Goal: Information Seeking & Learning: Learn about a topic

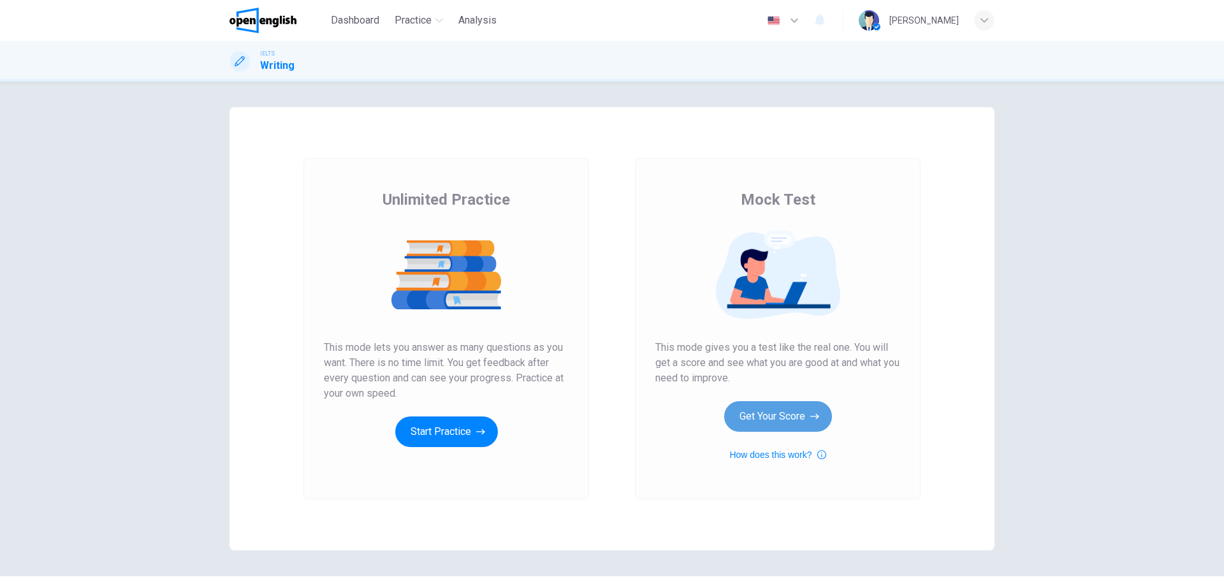
click at [798, 425] on button "Get Your Score" at bounding box center [778, 416] width 108 height 31
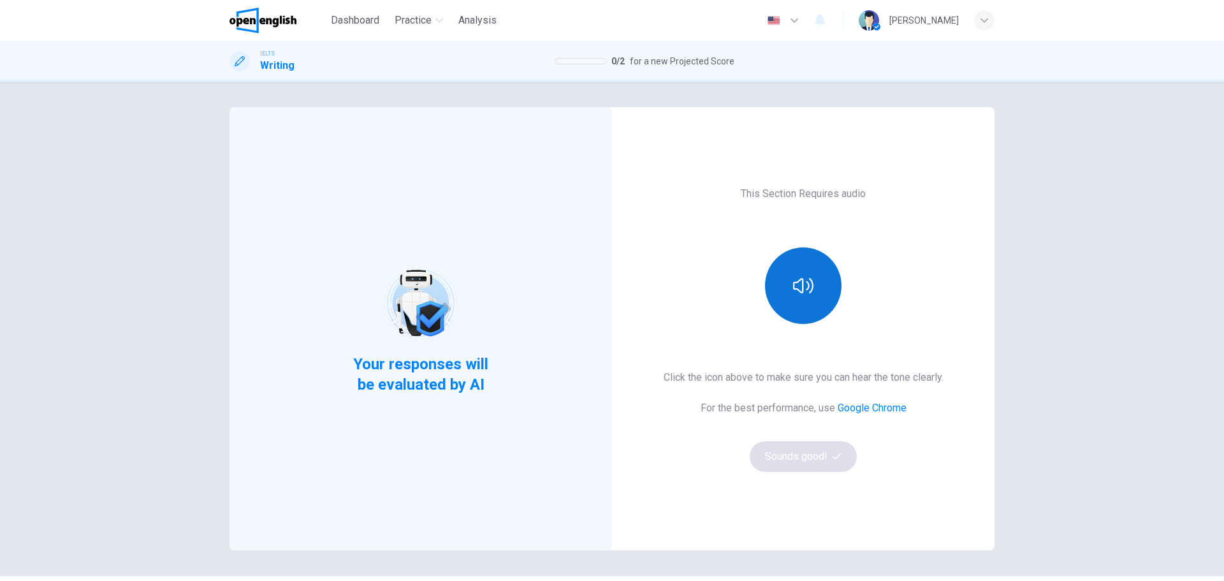
click at [802, 303] on button "button" at bounding box center [803, 285] width 76 height 76
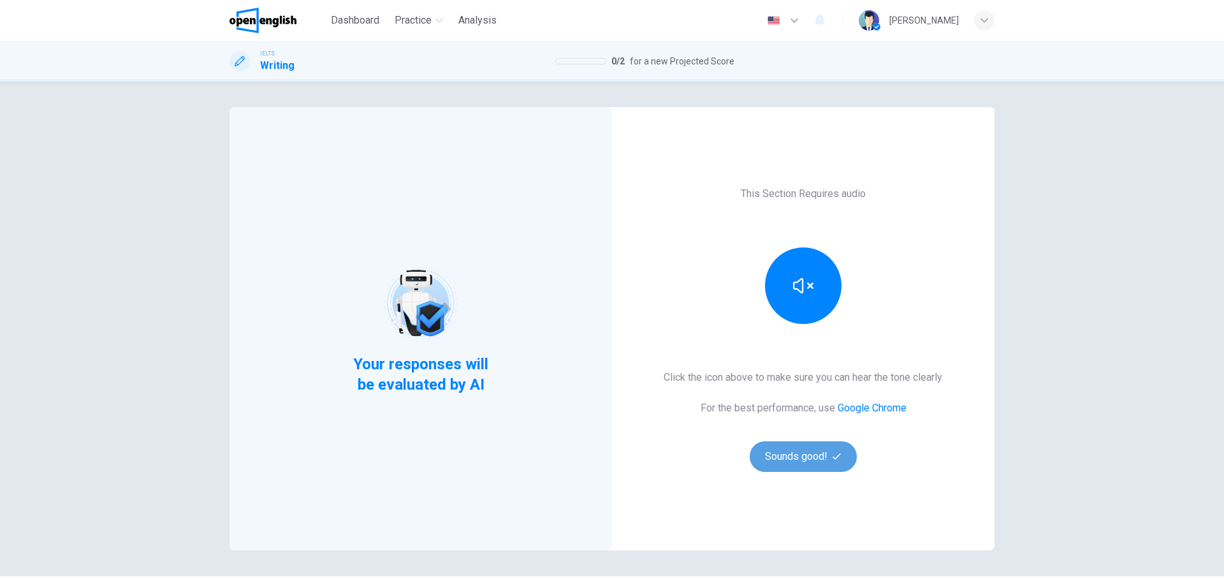
click at [827, 460] on button "Sounds good!" at bounding box center [803, 456] width 107 height 31
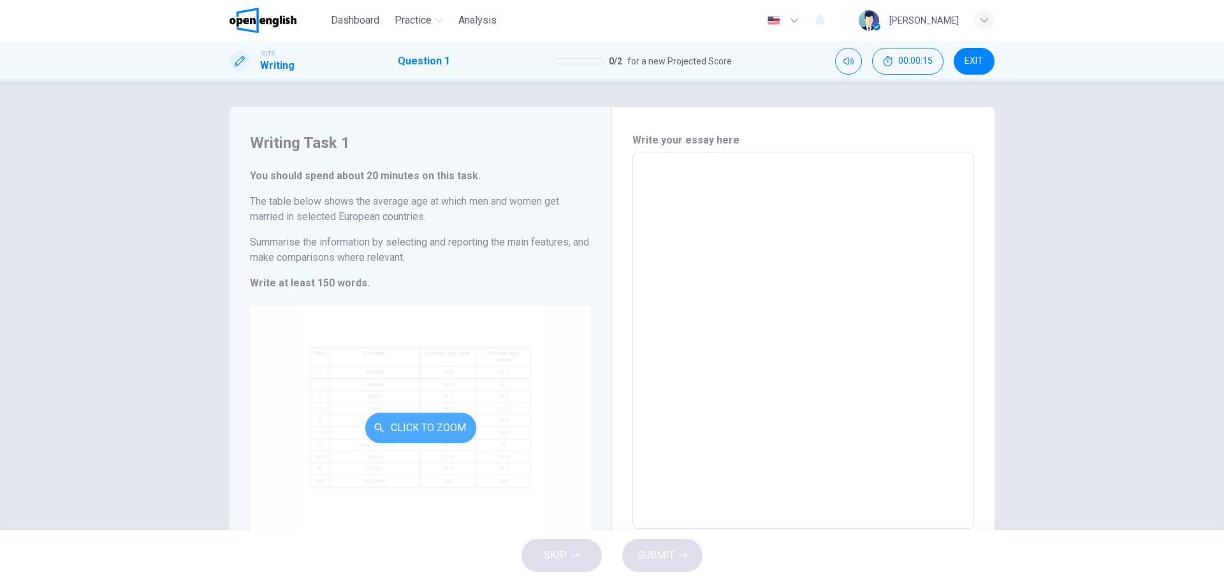
click at [408, 435] on button "Click to Zoom" at bounding box center [420, 427] width 111 height 31
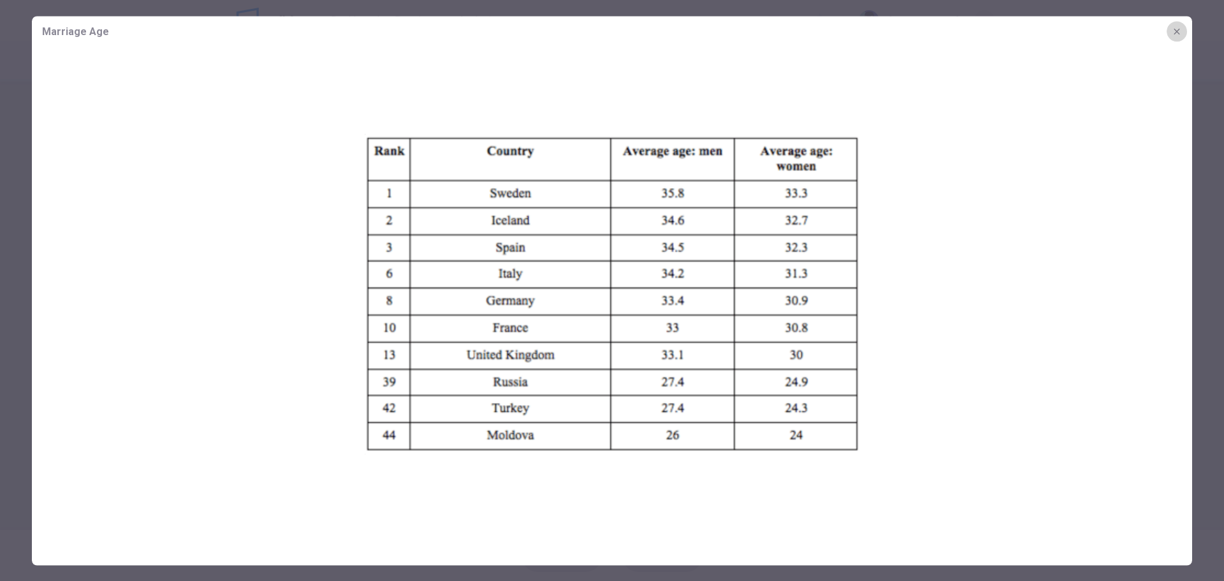
click at [1174, 34] on icon "button" at bounding box center [1176, 31] width 10 height 10
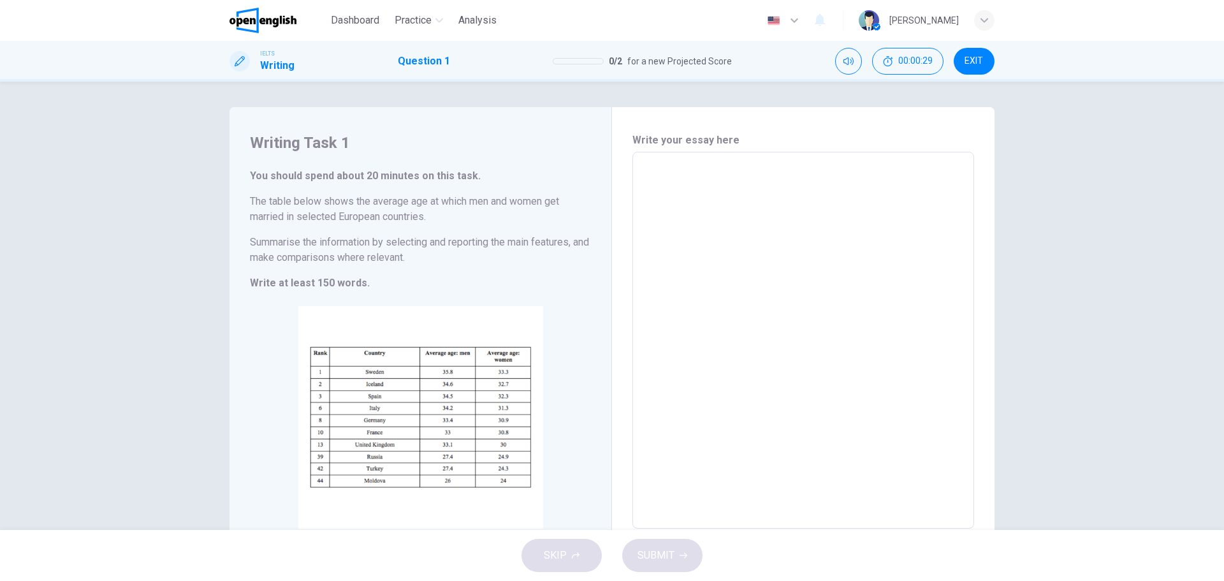
drag, startPoint x: 356, startPoint y: 20, endPoint x: 675, endPoint y: 82, distance: 324.5
click at [356, 20] on span "Dashboard" at bounding box center [355, 20] width 48 height 15
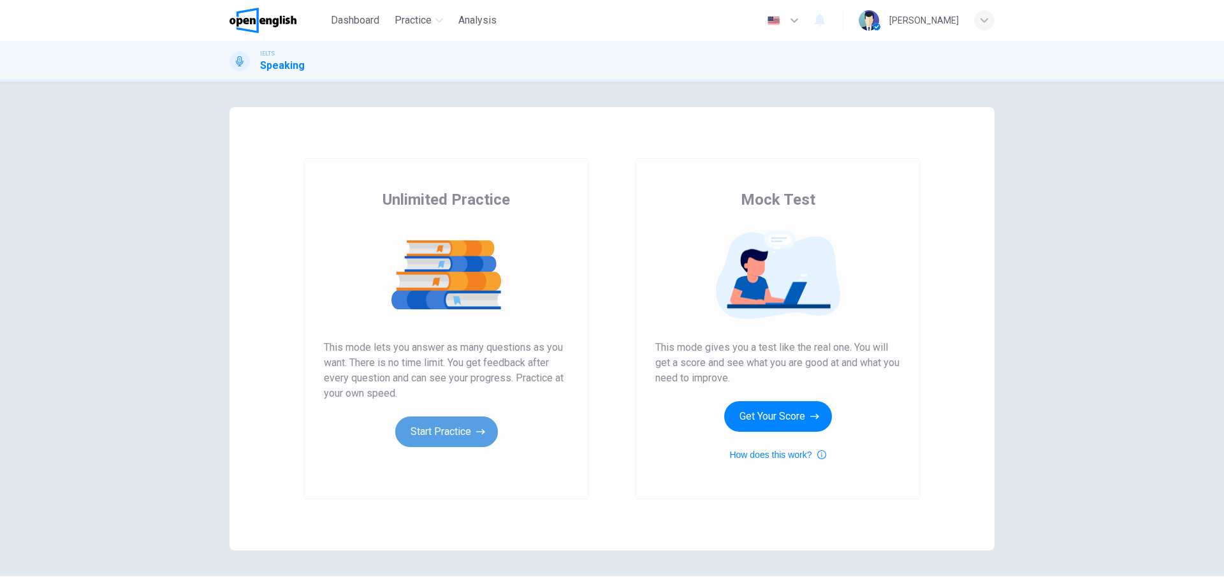
click at [407, 429] on button "Start Practice" at bounding box center [446, 431] width 103 height 31
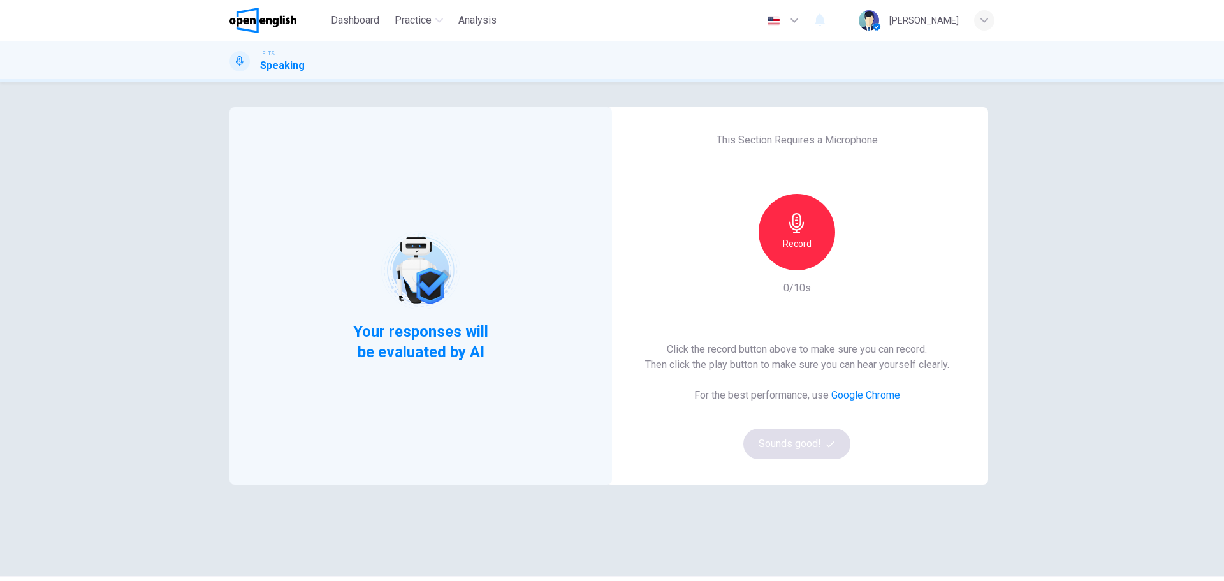
click at [795, 245] on h6 "Record" at bounding box center [797, 243] width 29 height 15
click at [793, 446] on button "Sounds good!" at bounding box center [796, 443] width 107 height 31
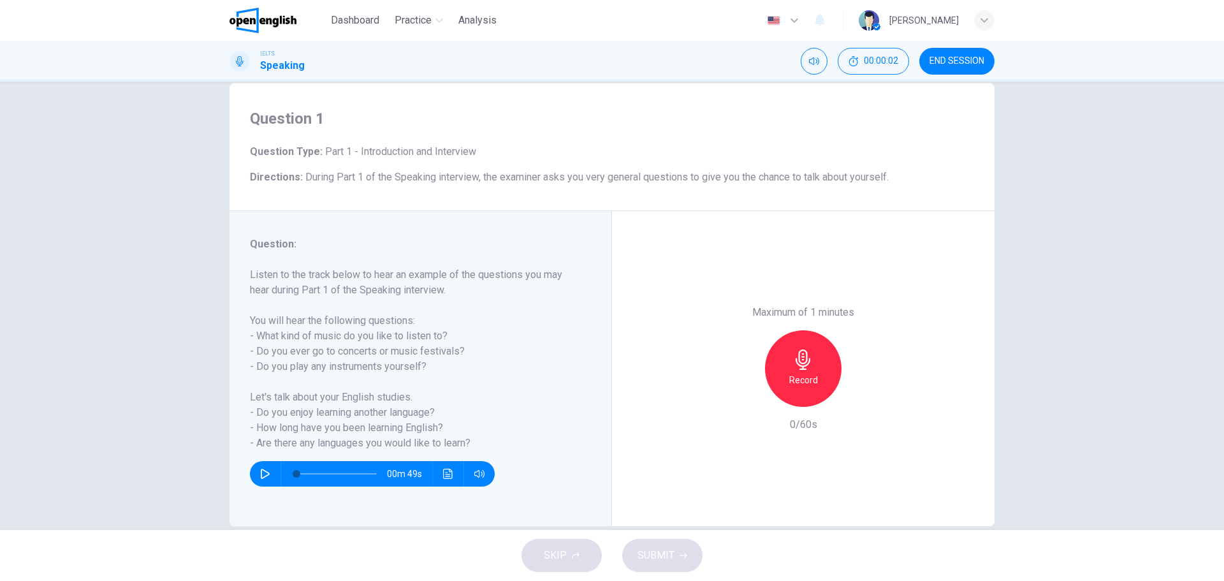
scroll to position [46, 0]
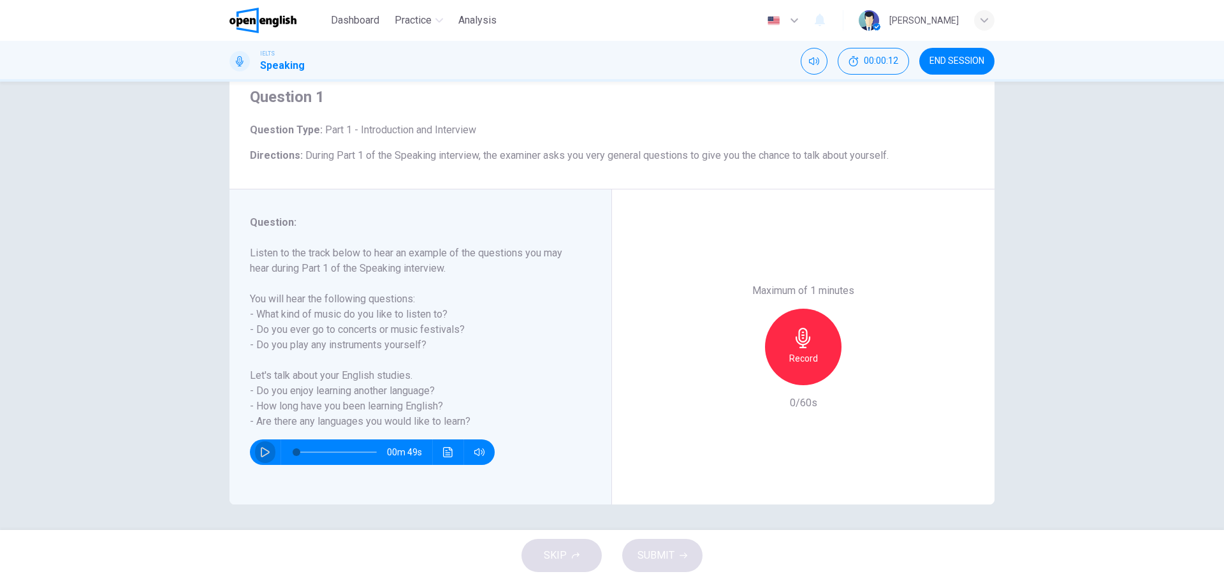
click at [263, 454] on icon "button" at bounding box center [265, 452] width 9 height 10
click at [263, 454] on icon "button" at bounding box center [264, 452] width 7 height 8
click at [449, 453] on icon "Click to see the audio transcription" at bounding box center [448, 452] width 10 height 10
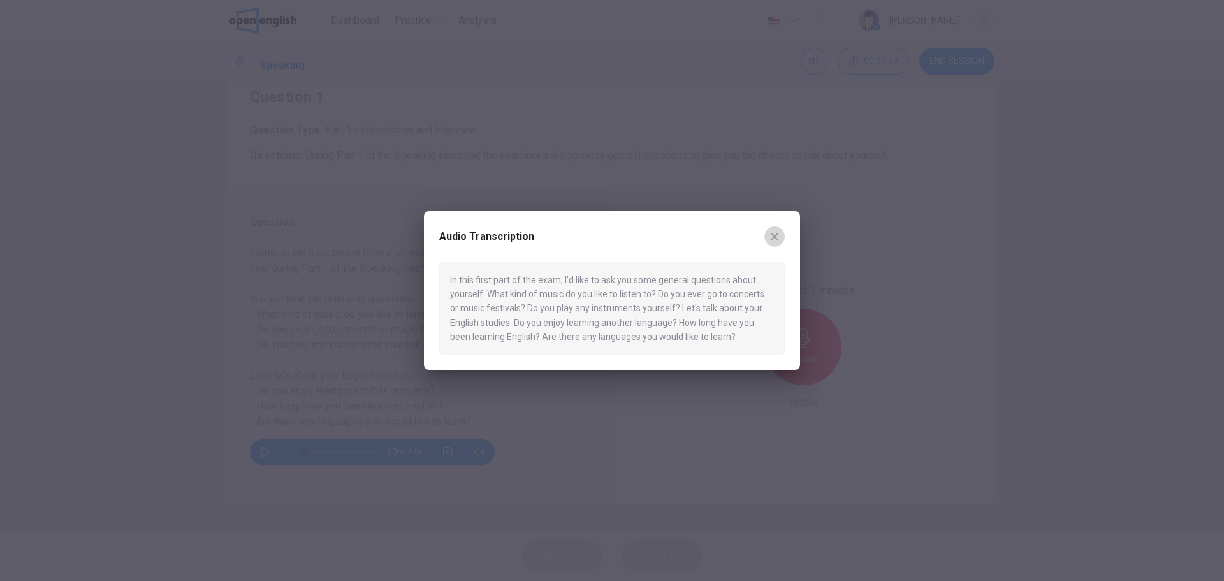
click at [781, 242] on button "button" at bounding box center [774, 236] width 20 height 20
type input "**"
